Goal: Task Accomplishment & Management: Use online tool/utility

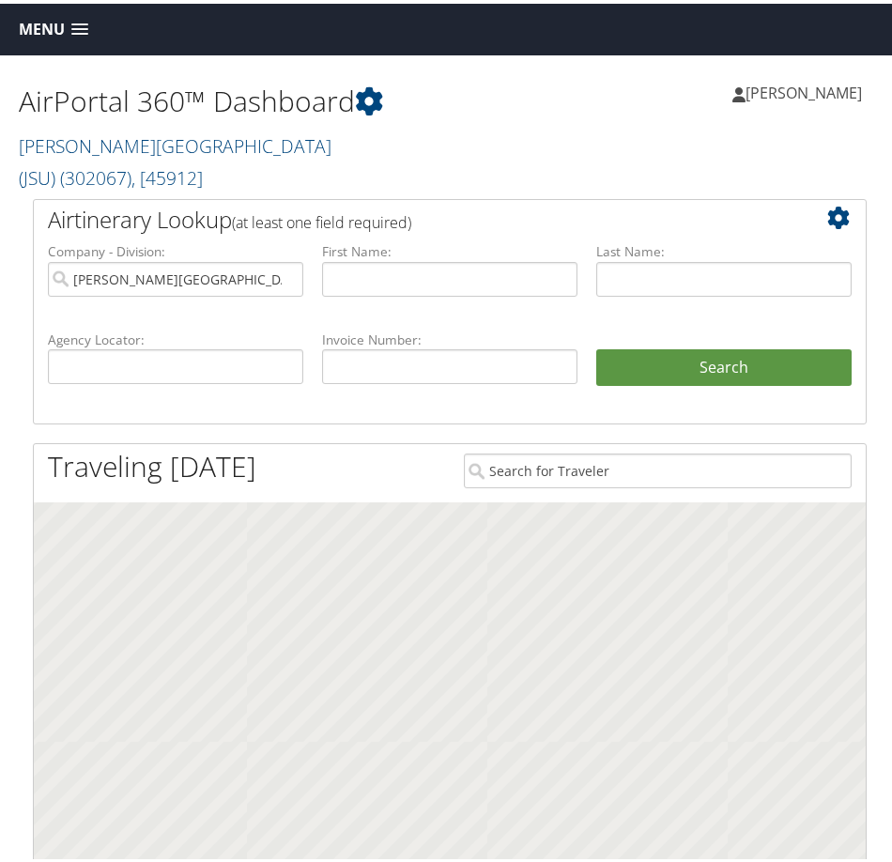
click at [41, 25] on span "Menu" at bounding box center [42, 26] width 46 height 18
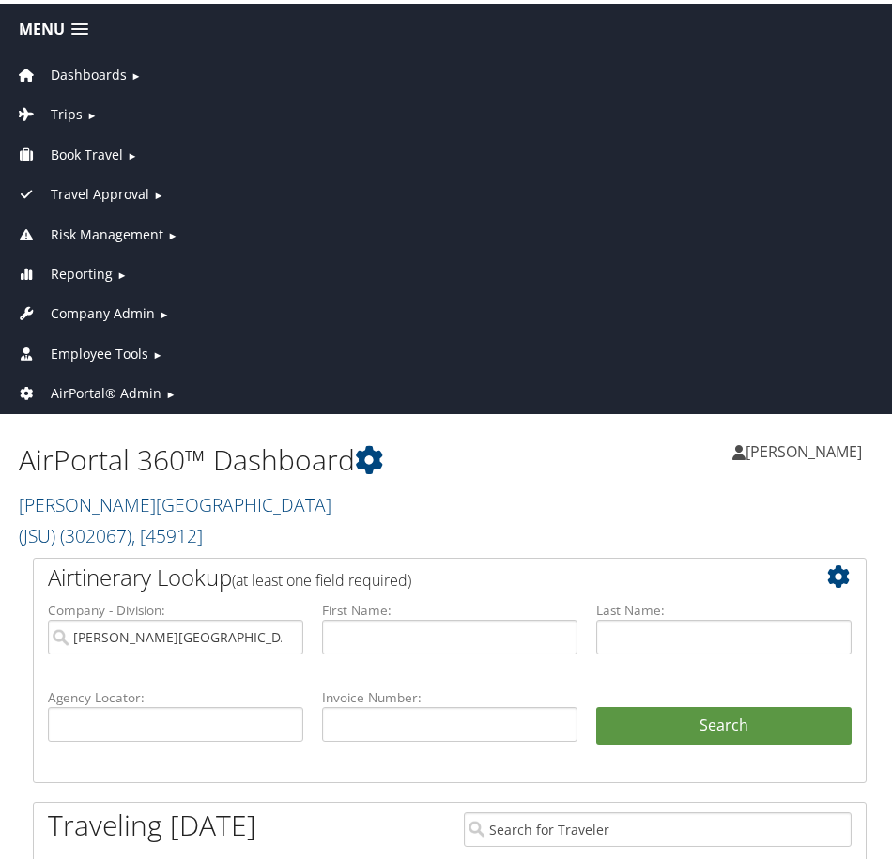
click at [58, 340] on span "Employee Tools" at bounding box center [100, 350] width 98 height 21
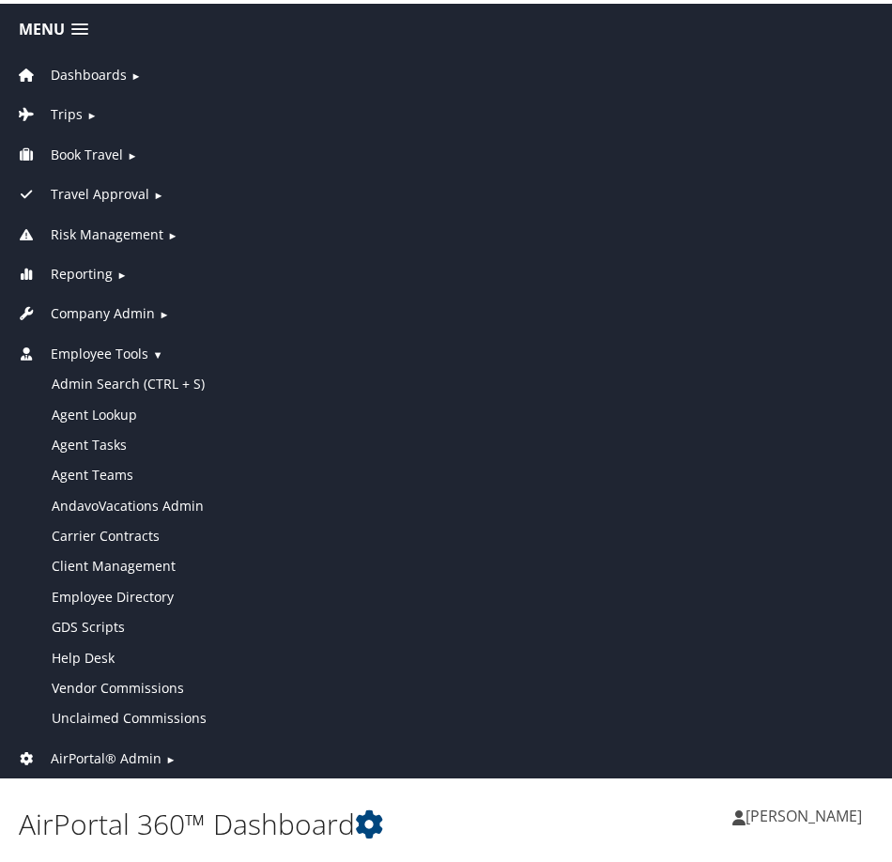
click at [109, 301] on span "Company Admin" at bounding box center [103, 309] width 104 height 21
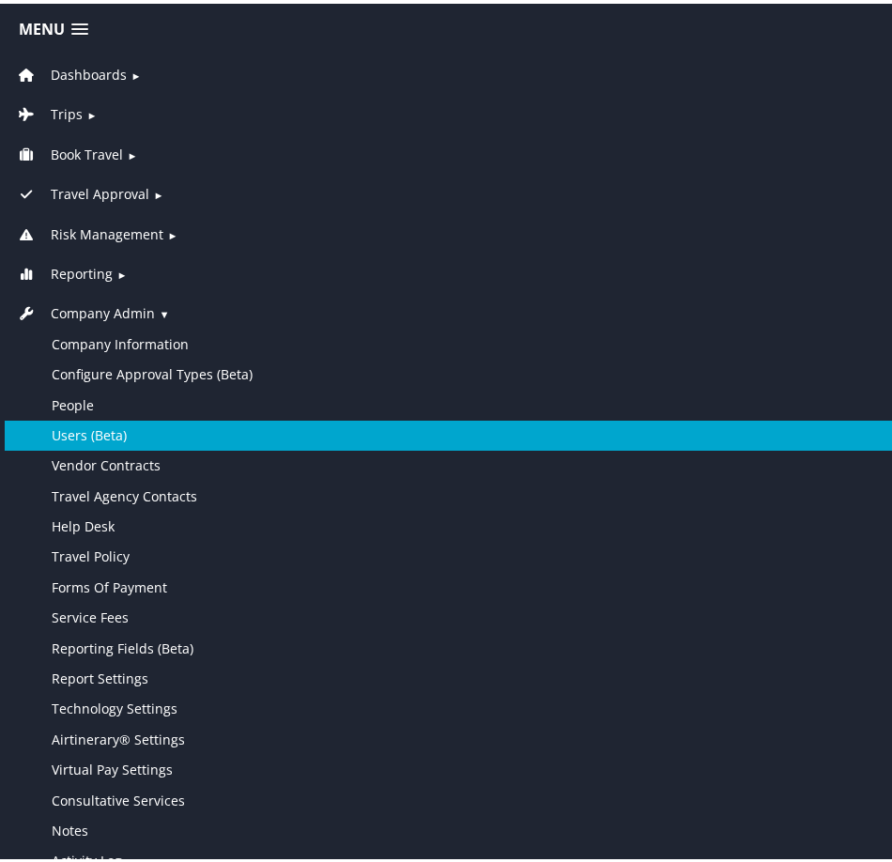
click at [104, 433] on link "Users (Beta)" at bounding box center [450, 432] width 890 height 30
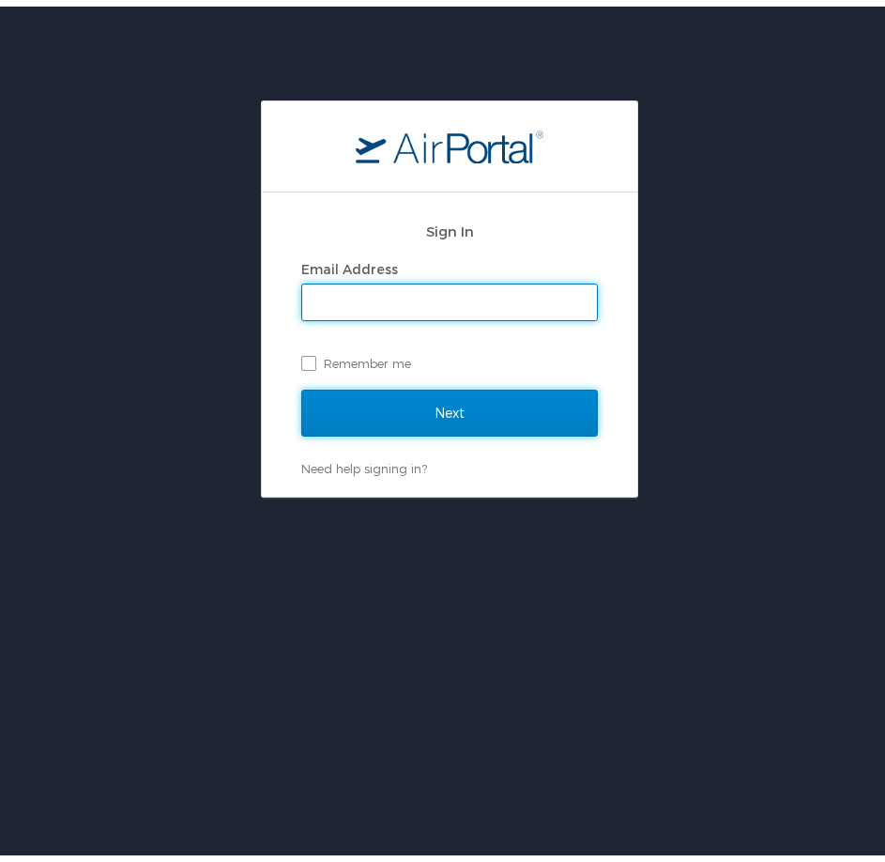
click at [451, 401] on input "Next" at bounding box center [449, 406] width 297 height 47
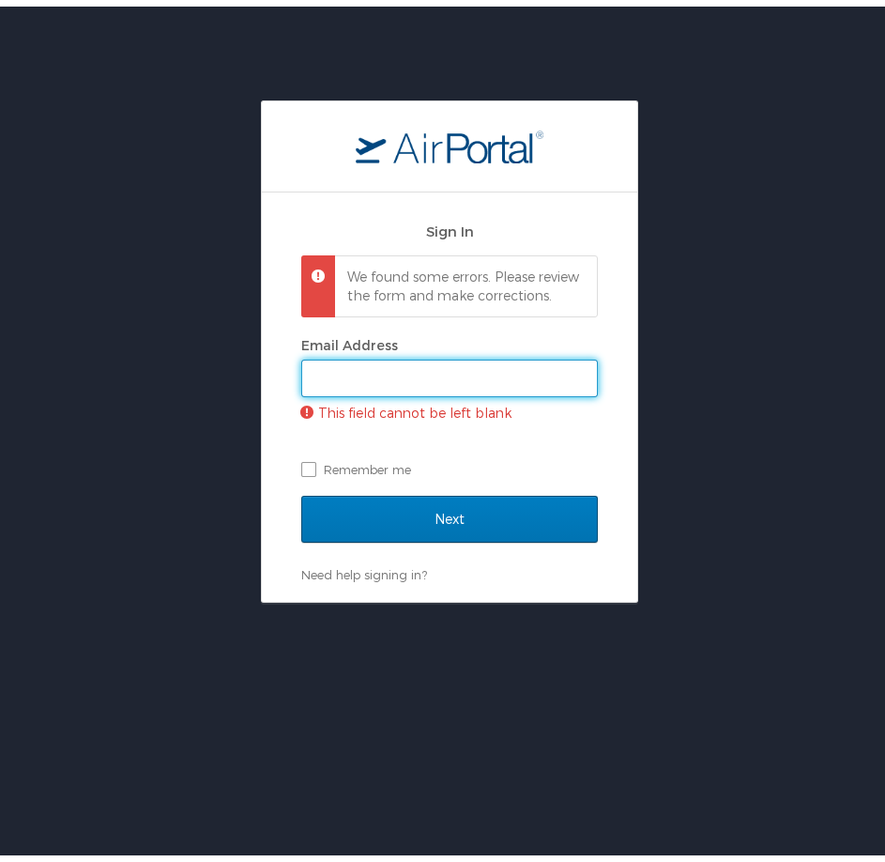
click at [353, 385] on input "Email Address" at bounding box center [449, 372] width 295 height 36
type input "hailie.beckman@cbtravel.com"
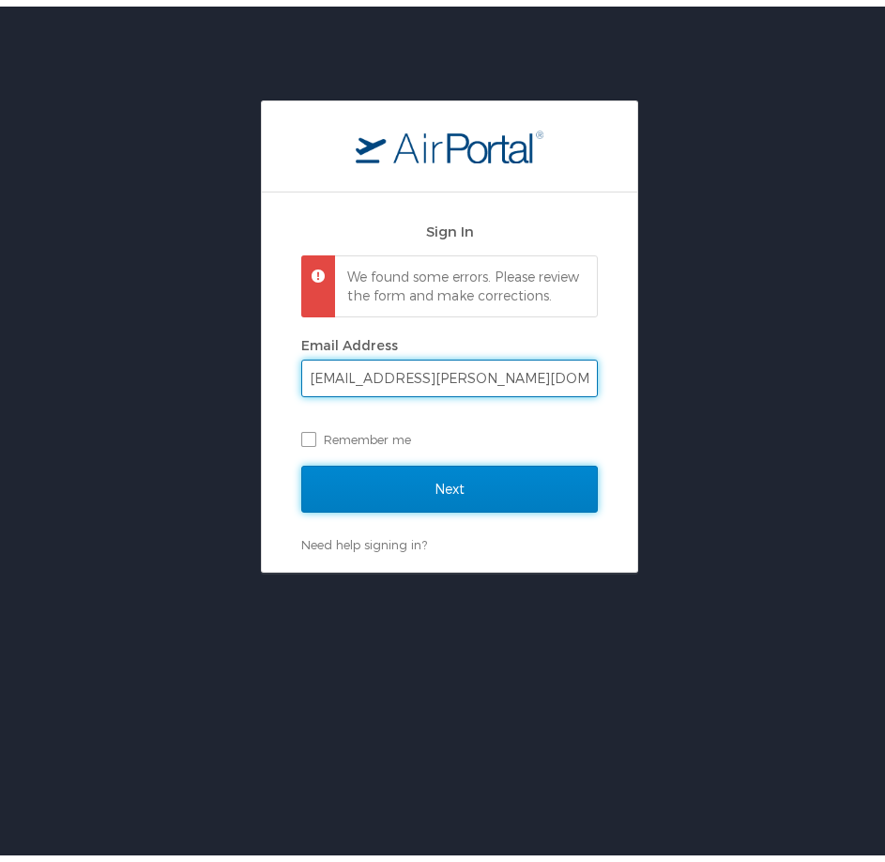
click at [368, 506] on input "Next" at bounding box center [449, 482] width 297 height 47
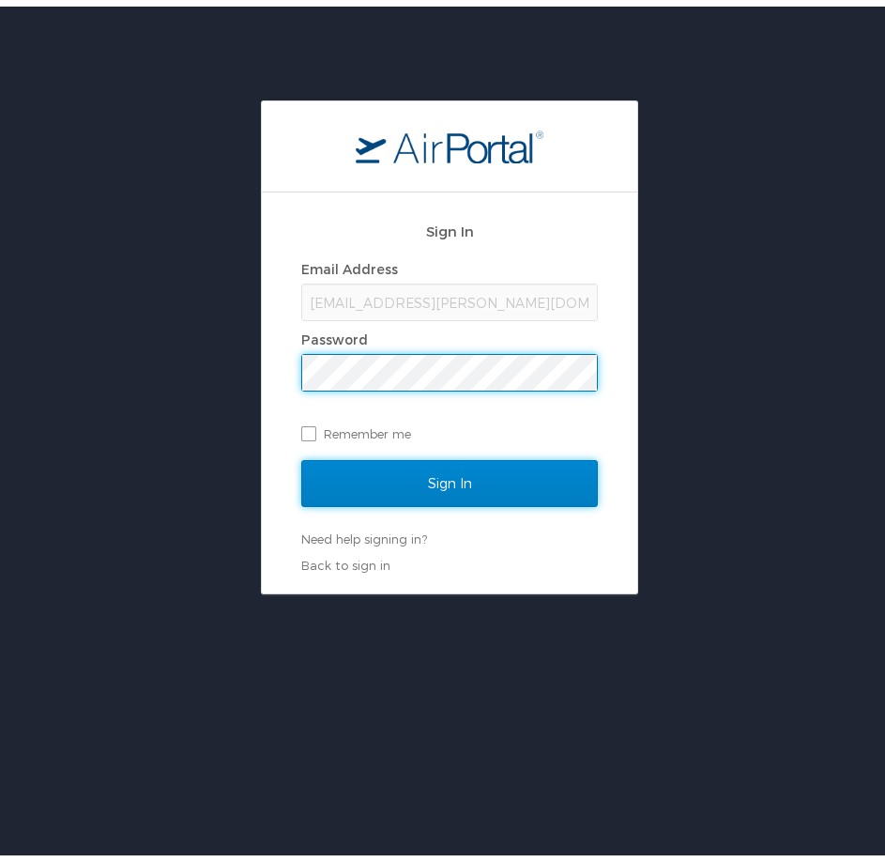
click at [431, 472] on input "Sign In" at bounding box center [449, 476] width 297 height 47
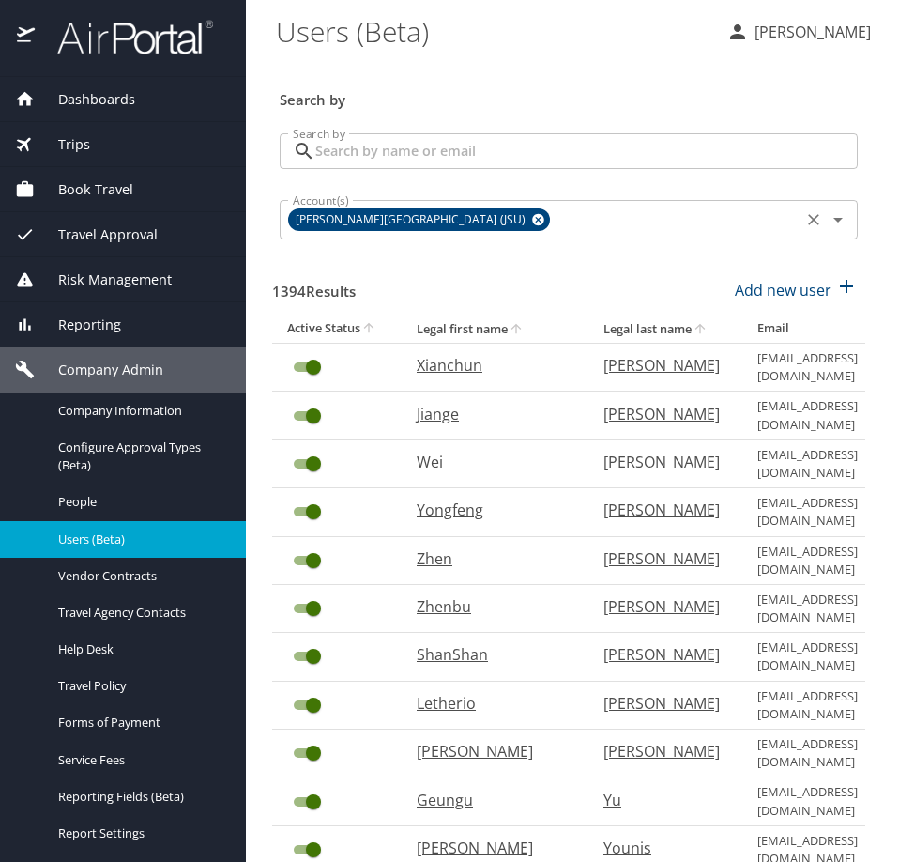
click at [531, 218] on icon at bounding box center [538, 219] width 14 height 21
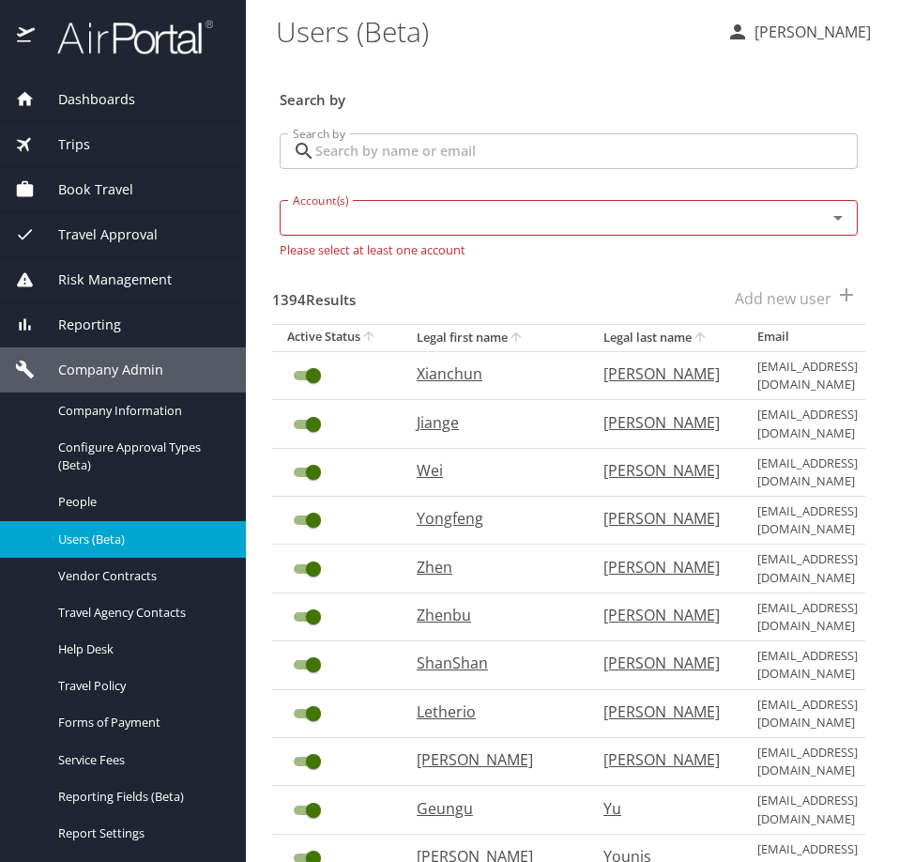
click at [477, 145] on input "Search by" at bounding box center [586, 151] width 543 height 36
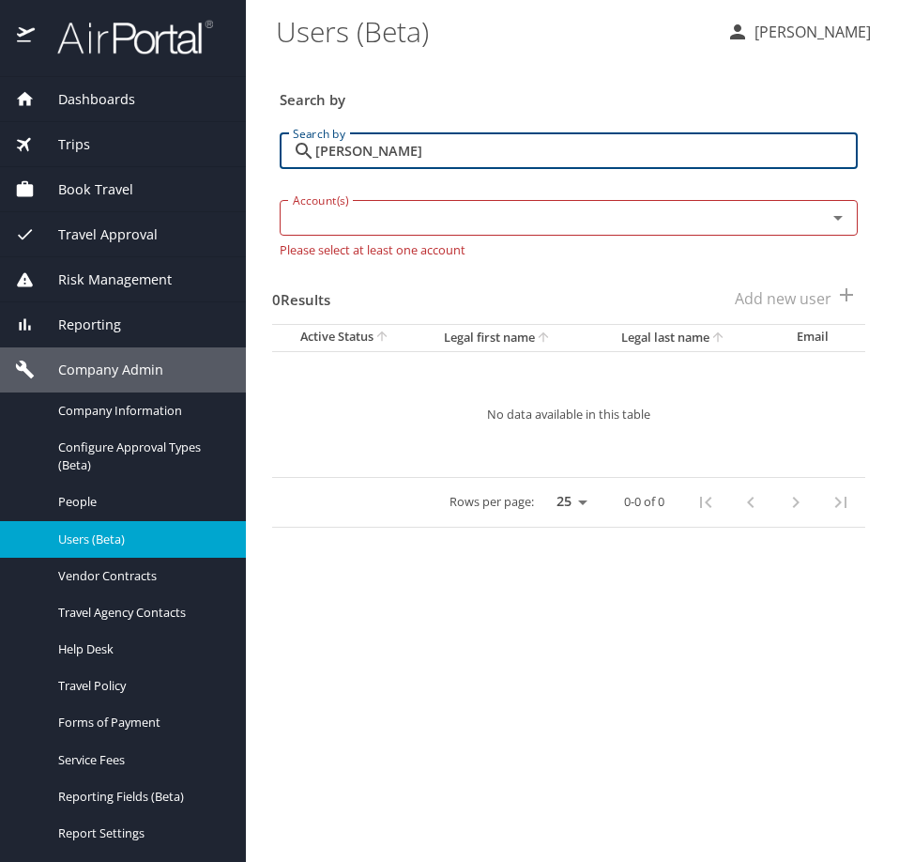
click at [480, 151] on input "Raul Venzor" at bounding box center [586, 151] width 543 height 36
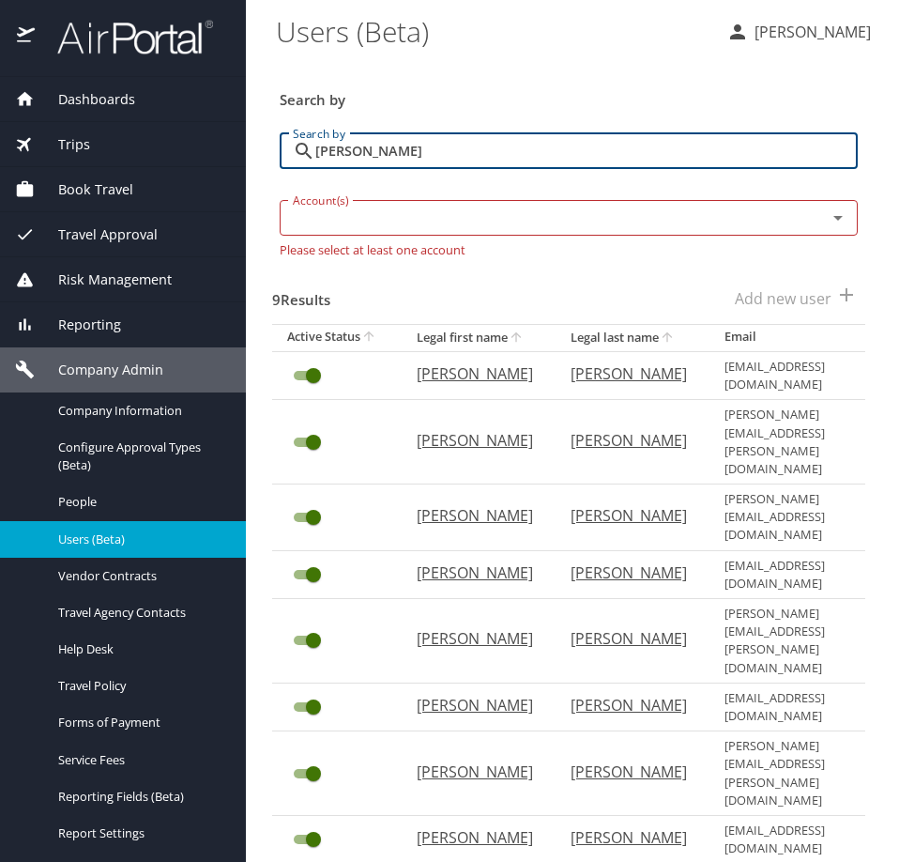
type input "Venzor"
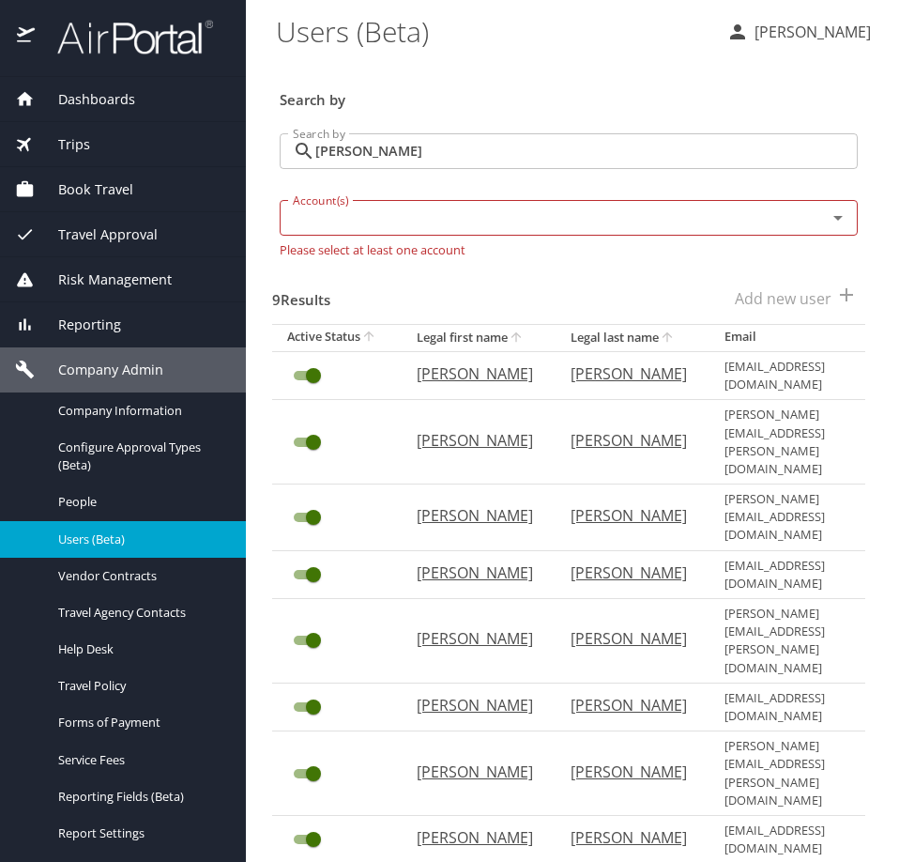
select select "100"
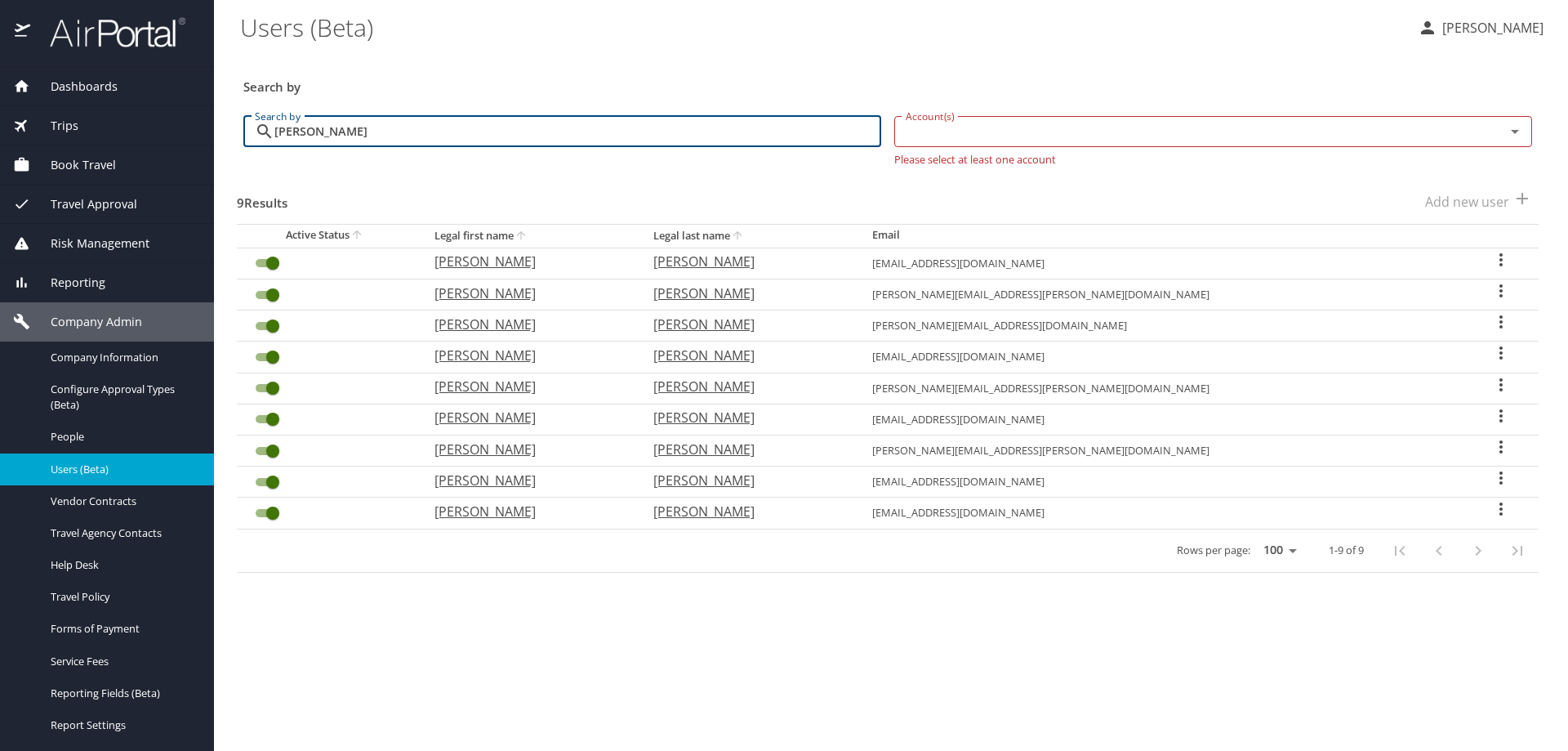
click at [419, 135] on input "Venzor" at bounding box center [577, 131] width 606 height 31
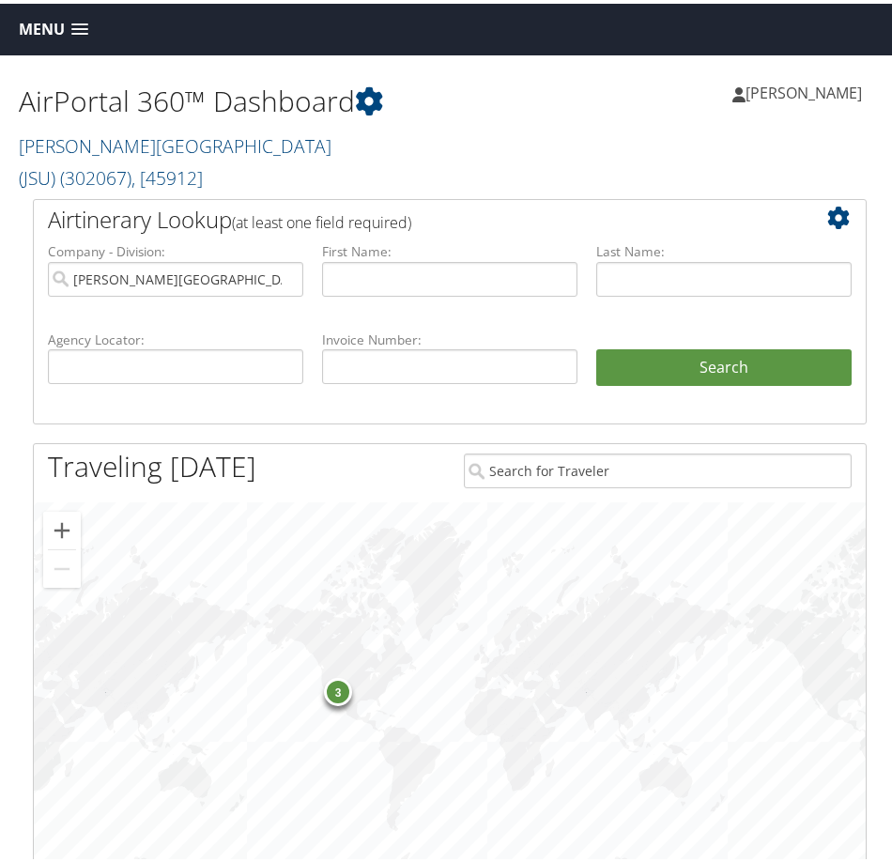
click at [42, 32] on span "Menu" at bounding box center [42, 26] width 46 height 18
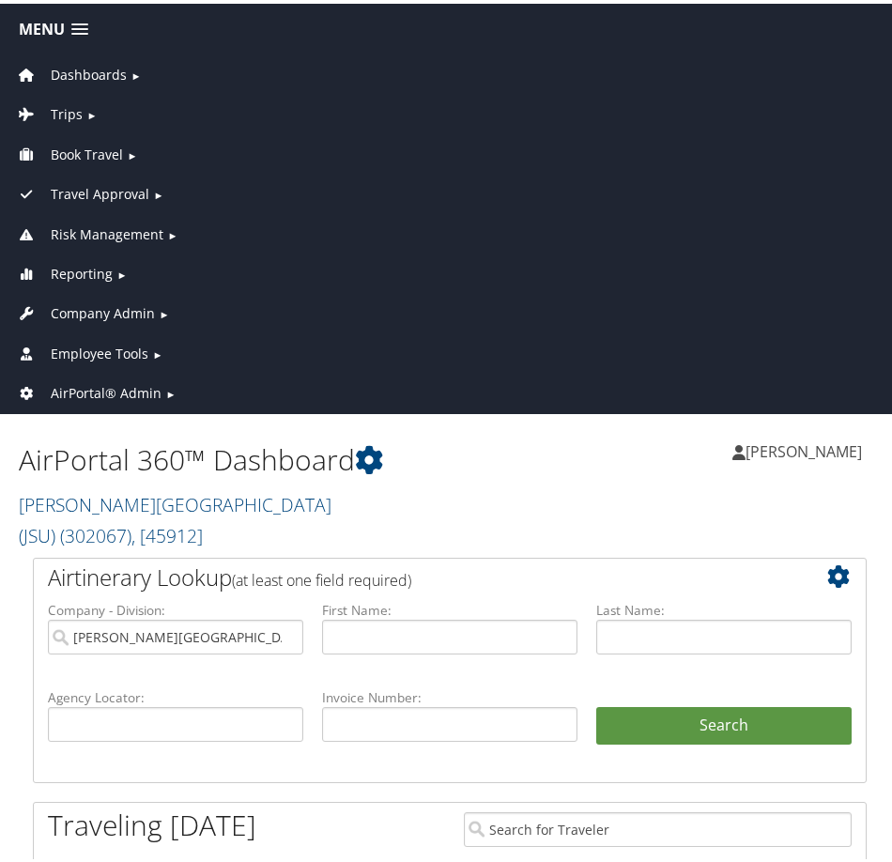
click at [94, 389] on span "AirPortal® Admin" at bounding box center [106, 389] width 111 height 21
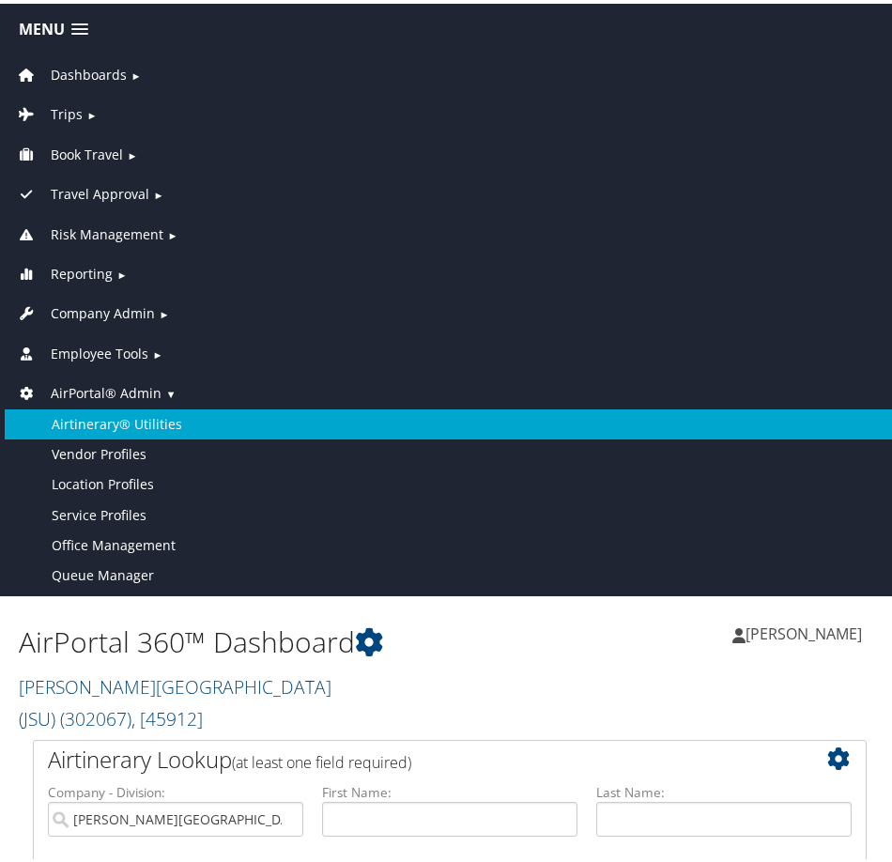
click at [134, 422] on link "Airtinerary® Utilities" at bounding box center [450, 421] width 890 height 30
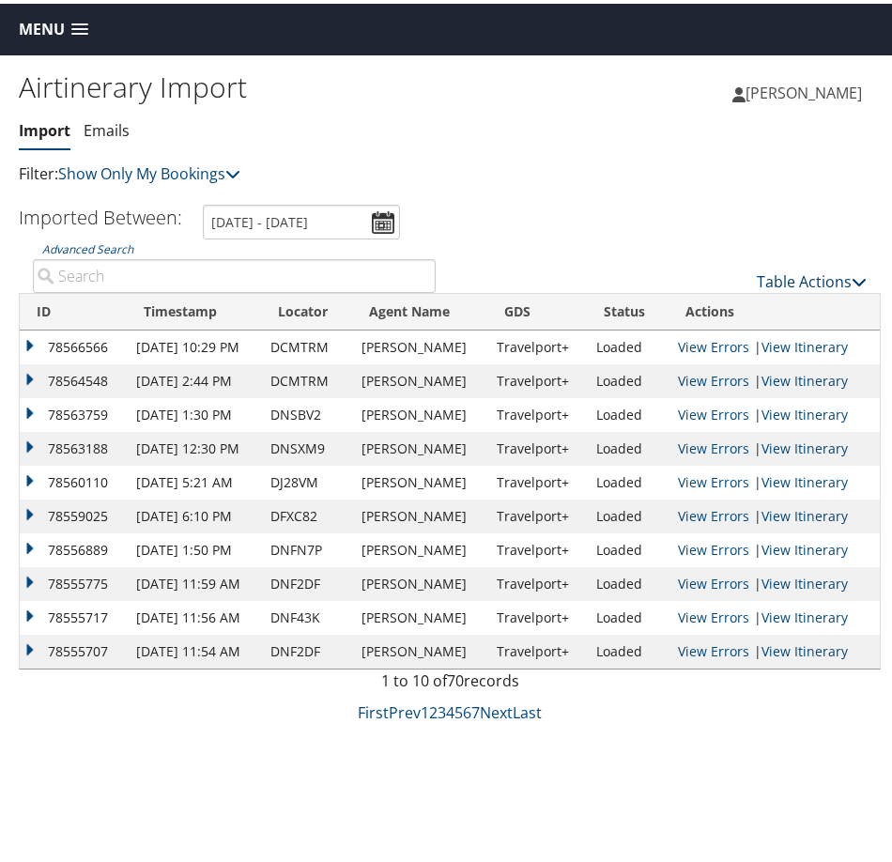
click at [799, 276] on link "Table Actions" at bounding box center [812, 278] width 110 height 21
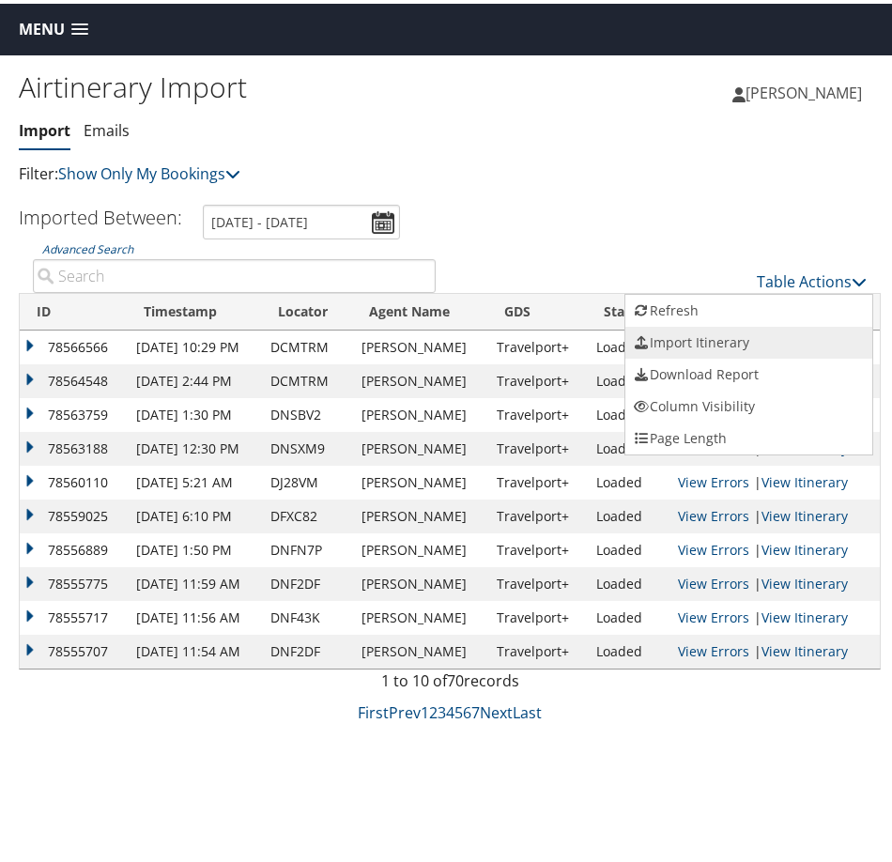
click at [710, 337] on link "Import Itinerary" at bounding box center [748, 339] width 247 height 32
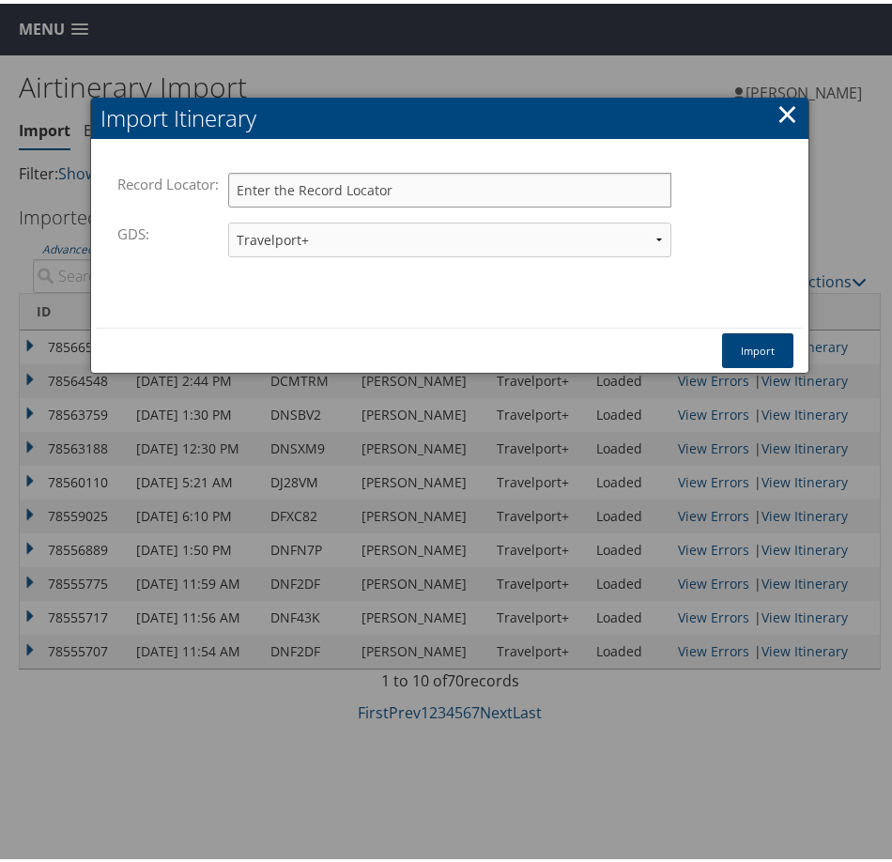
click at [327, 188] on input "Record Locator:" at bounding box center [449, 186] width 443 height 35
paste input "DLLZ1F"
type input "DLLZ1F"
click at [771, 346] on button "Import" at bounding box center [757, 346] width 71 height 35
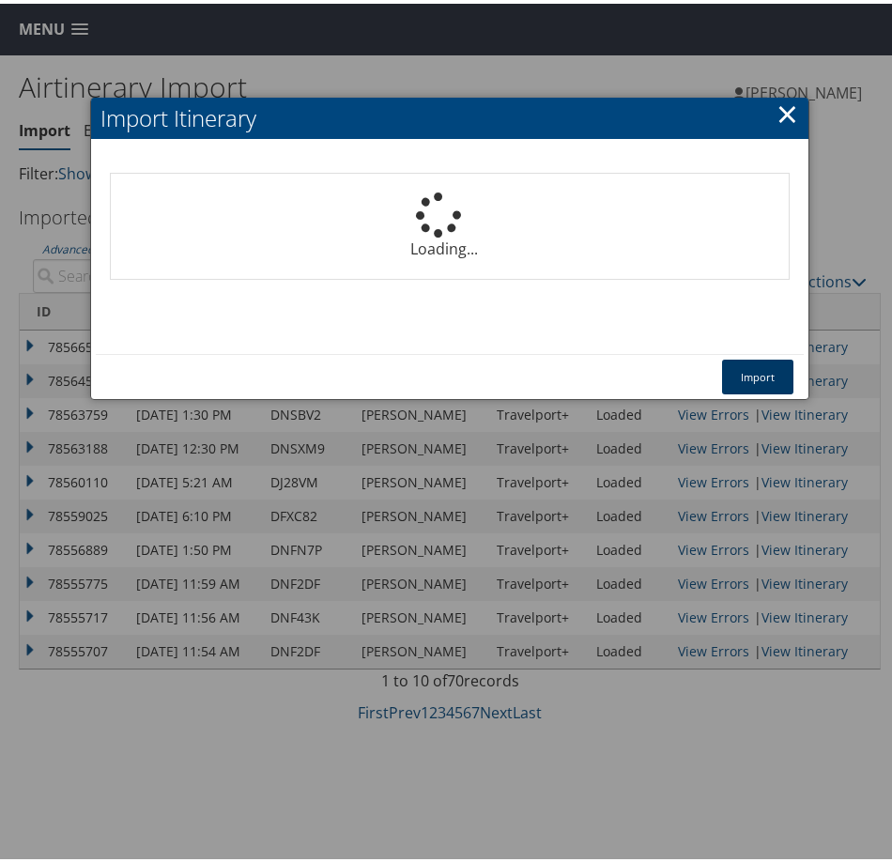
select select "1P"
